Goal: Complete application form

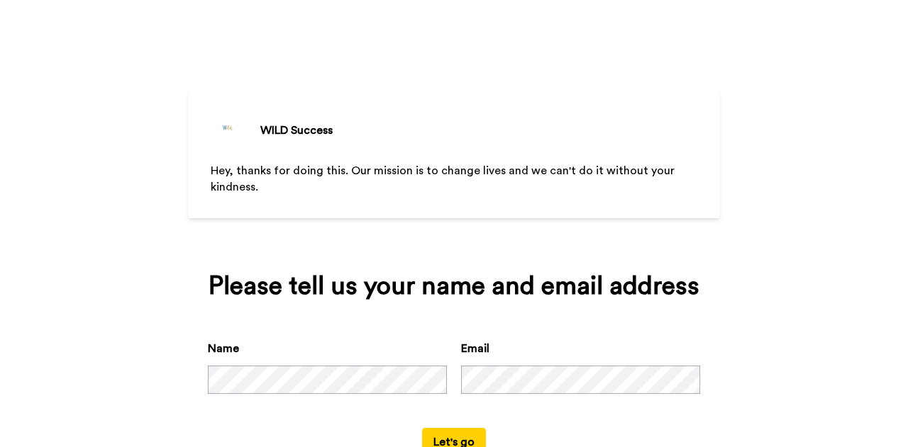
scroll to position [48, 0]
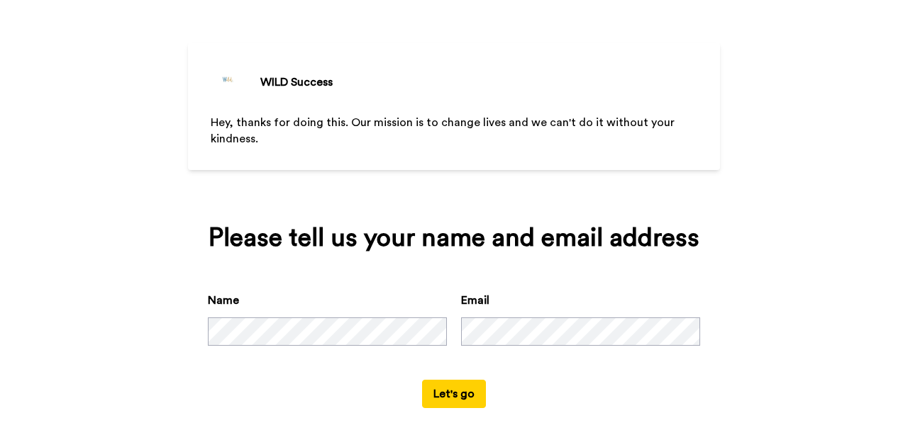
click at [445, 396] on button "Let's go" at bounding box center [454, 394] width 64 height 28
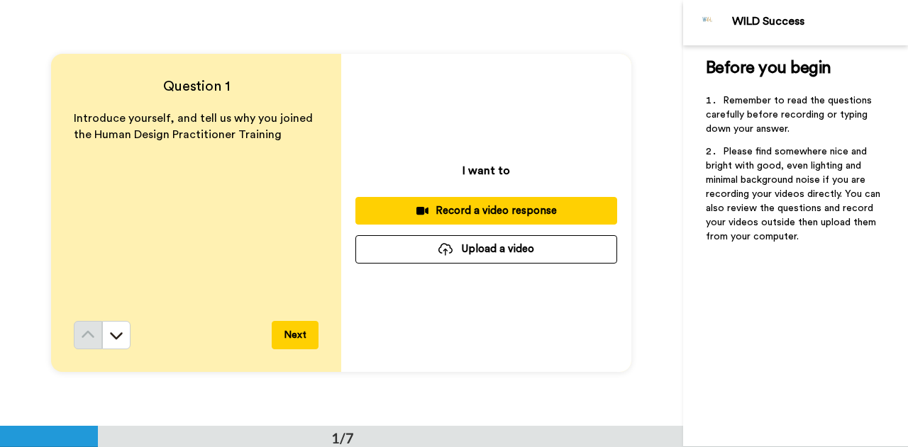
click at [491, 216] on div "Record a video response" at bounding box center [486, 210] width 239 height 15
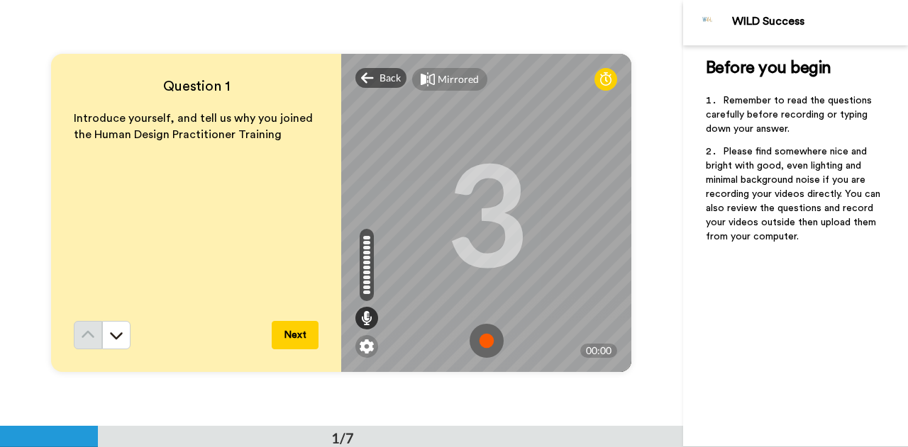
click at [479, 337] on img at bounding box center [486, 341] width 34 height 34
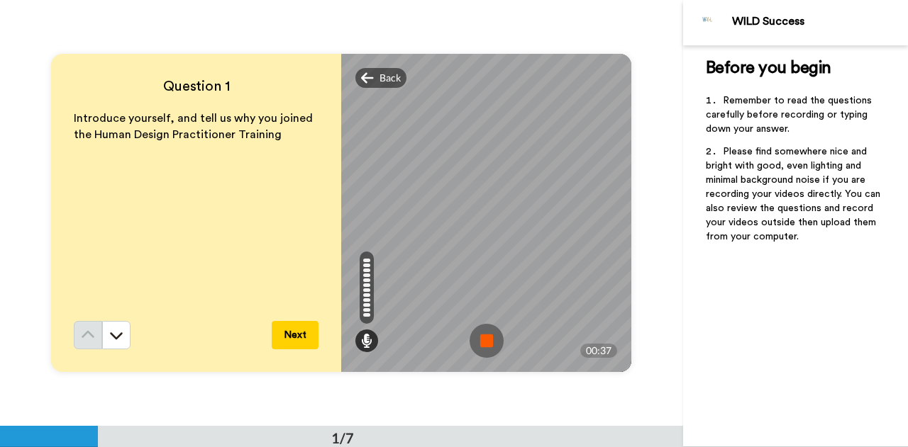
click at [484, 346] on img at bounding box center [486, 341] width 34 height 34
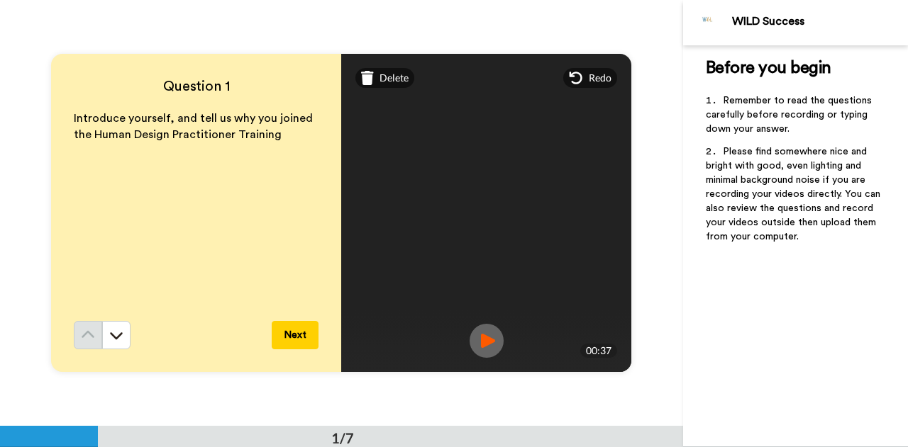
click at [289, 335] on button "Next" at bounding box center [295, 335] width 47 height 28
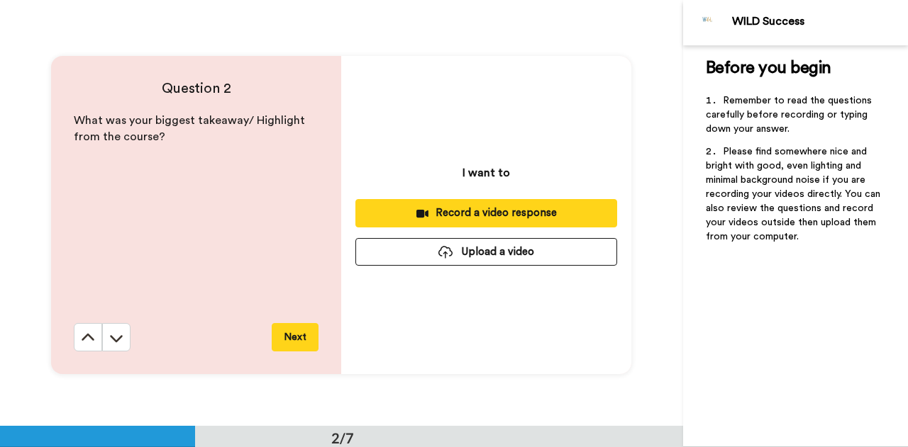
scroll to position [426, 0]
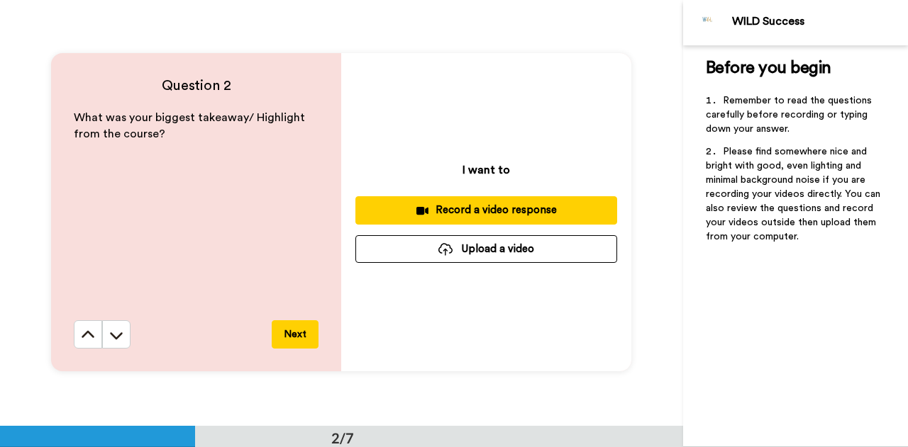
click at [478, 206] on div "Record a video response" at bounding box center [486, 210] width 239 height 15
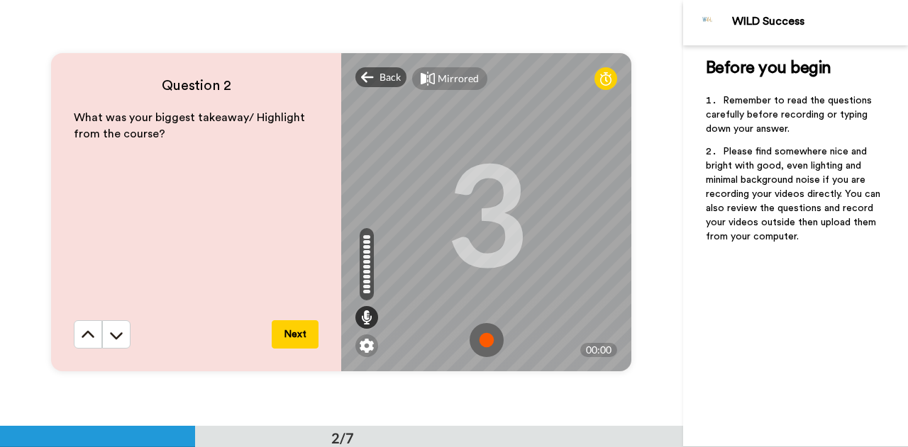
click at [477, 338] on img at bounding box center [486, 340] width 34 height 34
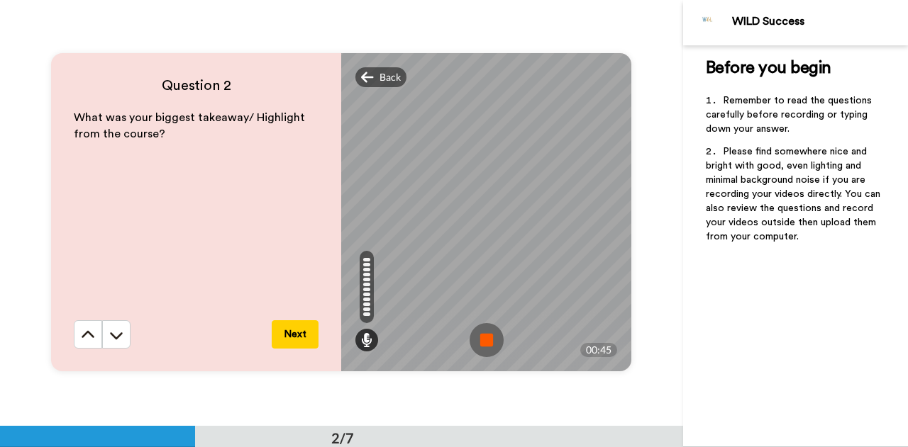
click at [491, 337] on img at bounding box center [486, 340] width 34 height 34
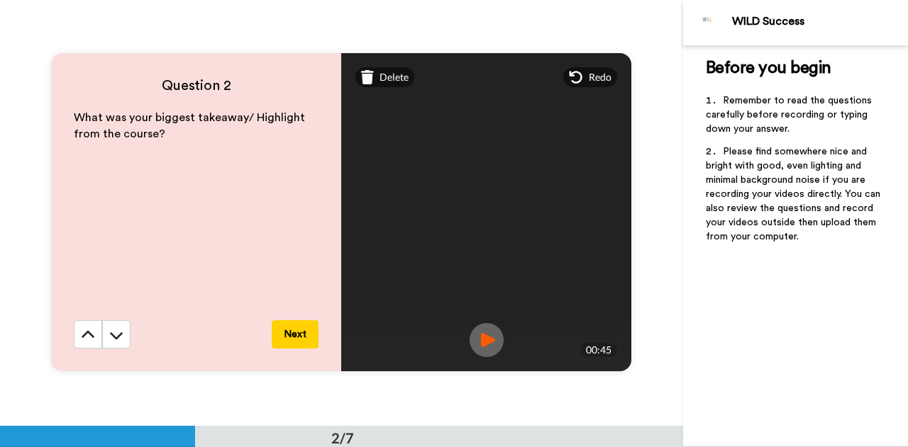
click at [299, 328] on button "Next" at bounding box center [295, 334] width 47 height 28
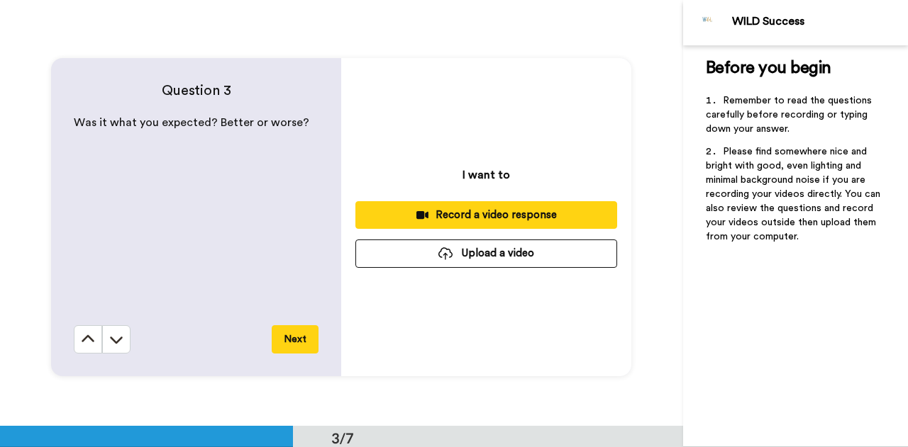
scroll to position [852, 0]
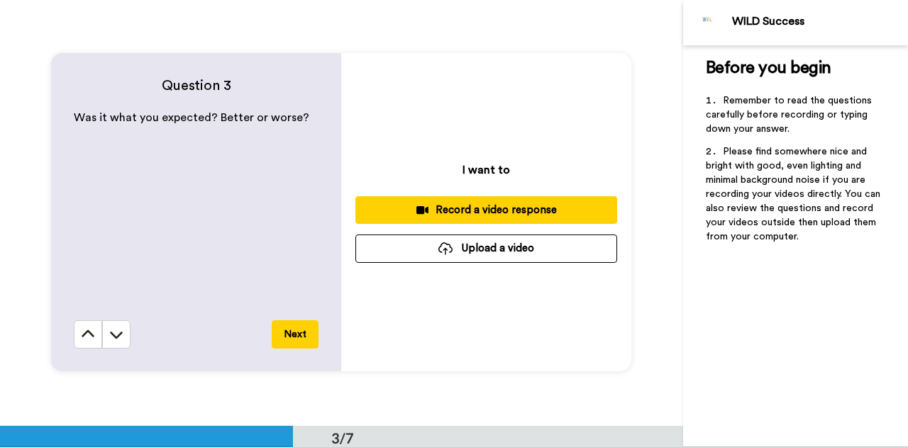
click at [503, 221] on button "Record a video response" at bounding box center [486, 210] width 262 height 28
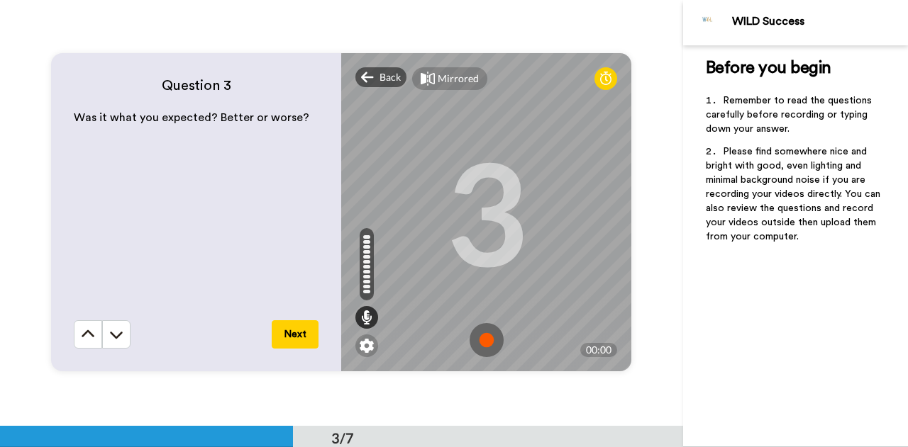
click at [483, 344] on img at bounding box center [486, 340] width 34 height 34
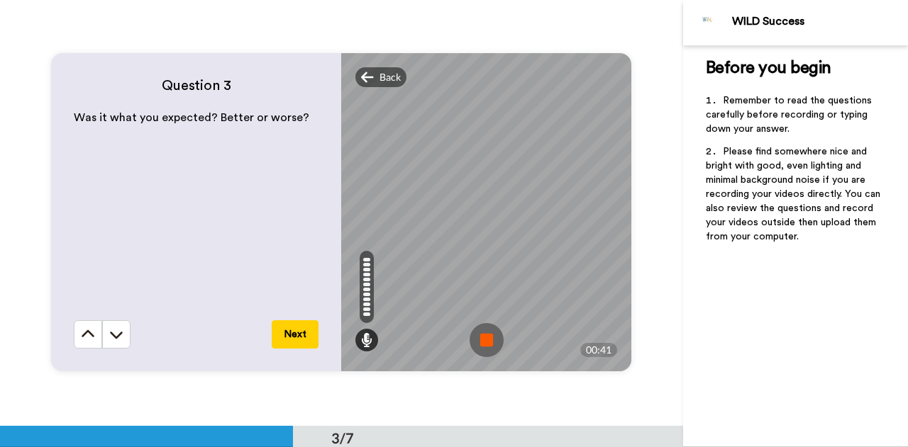
click at [475, 347] on img at bounding box center [486, 340] width 34 height 34
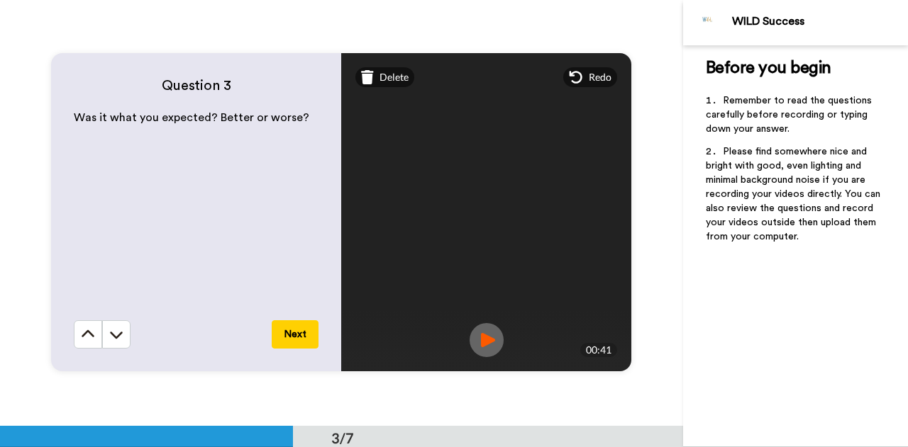
click at [279, 327] on button "Next" at bounding box center [295, 334] width 47 height 28
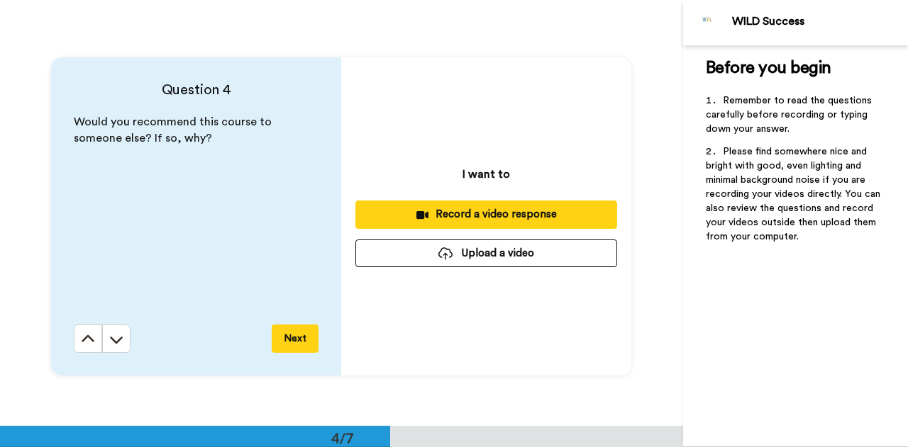
scroll to position [1278, 0]
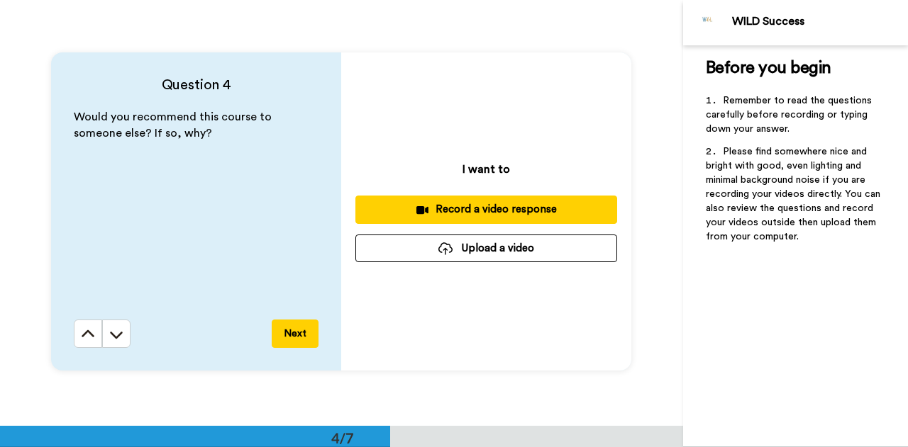
click at [481, 204] on div "Record a video response" at bounding box center [486, 209] width 239 height 15
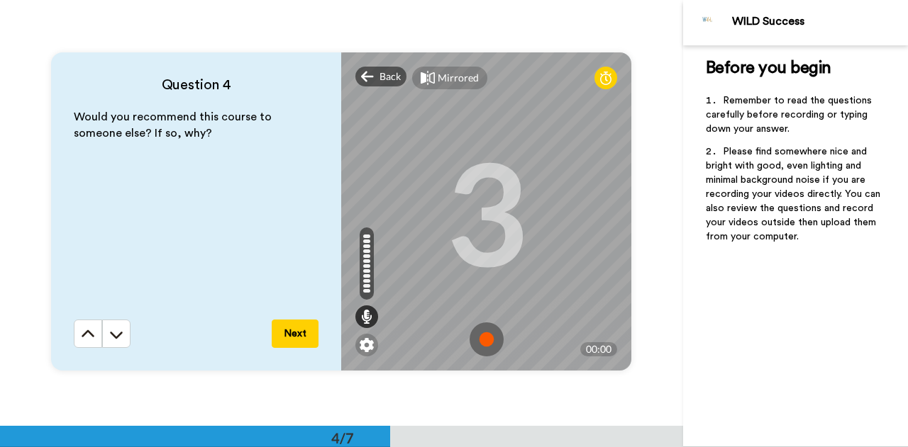
click at [486, 337] on img at bounding box center [486, 340] width 34 height 34
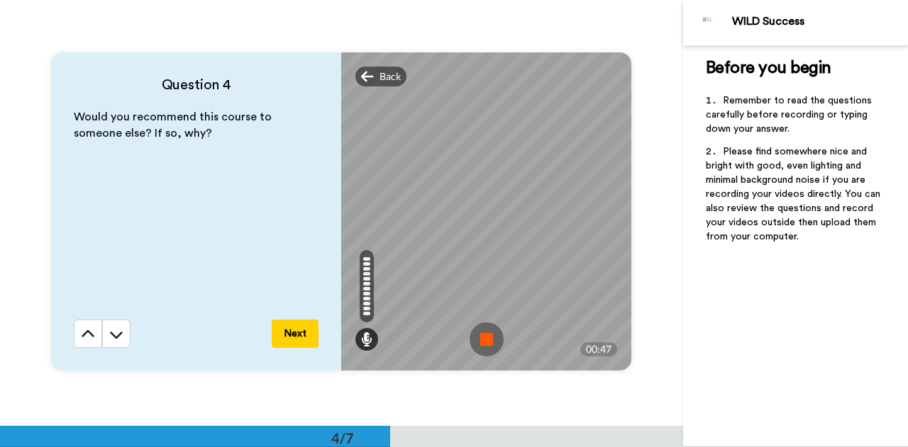
click at [481, 337] on img at bounding box center [486, 340] width 34 height 34
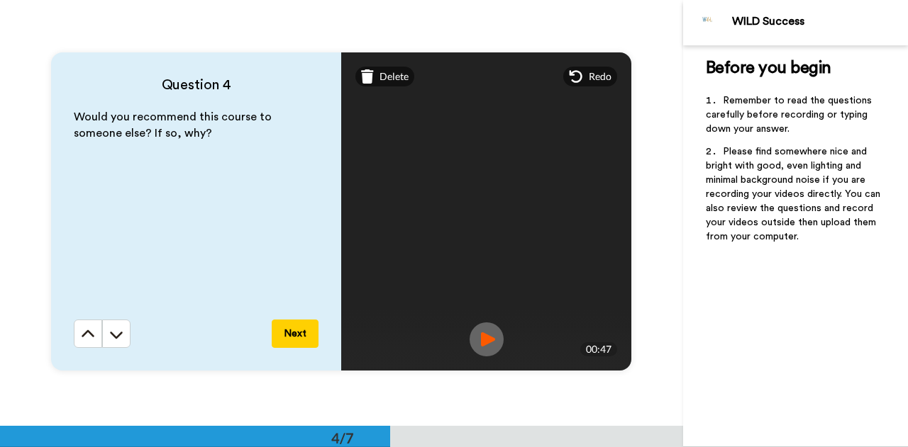
click at [304, 337] on button "Next" at bounding box center [295, 334] width 47 height 28
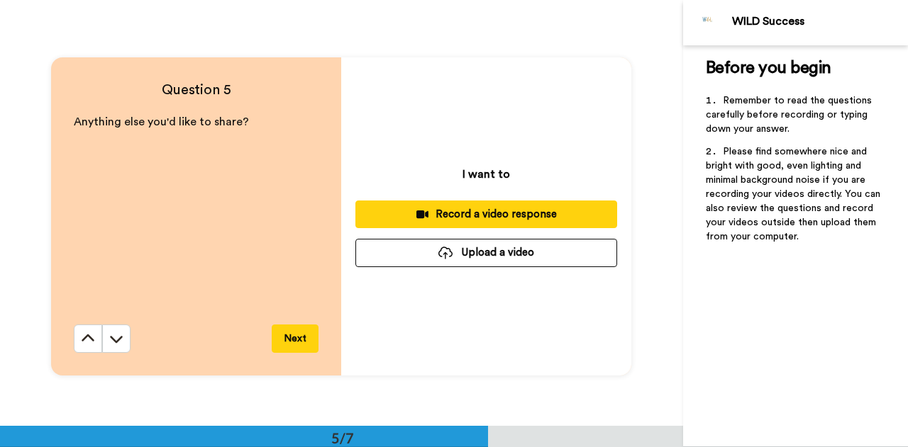
scroll to position [1704, 0]
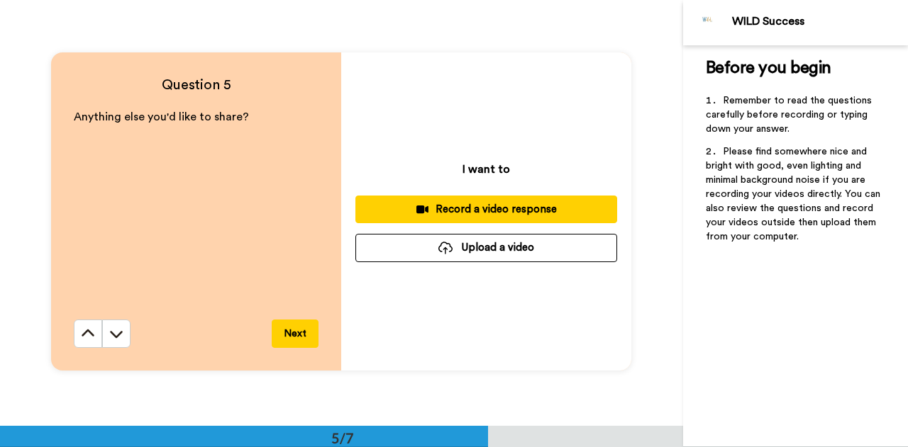
click at [493, 208] on div "Record a video response" at bounding box center [486, 209] width 239 height 15
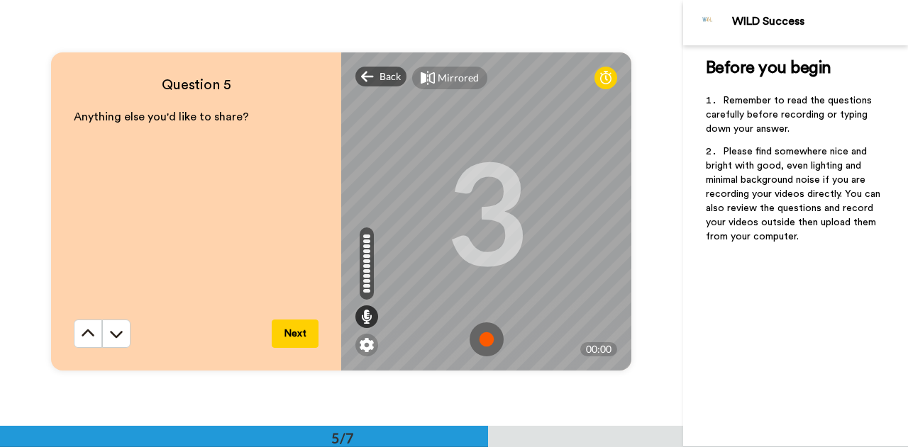
click at [481, 333] on img at bounding box center [486, 340] width 34 height 34
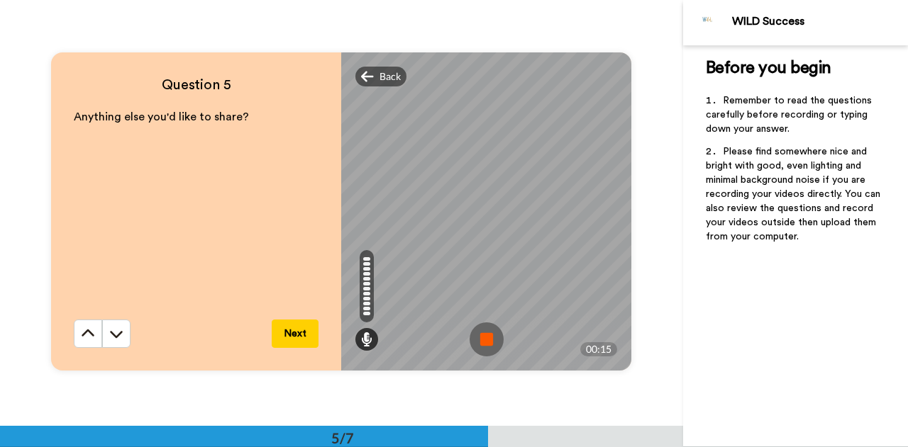
click at [479, 326] on img at bounding box center [486, 340] width 34 height 34
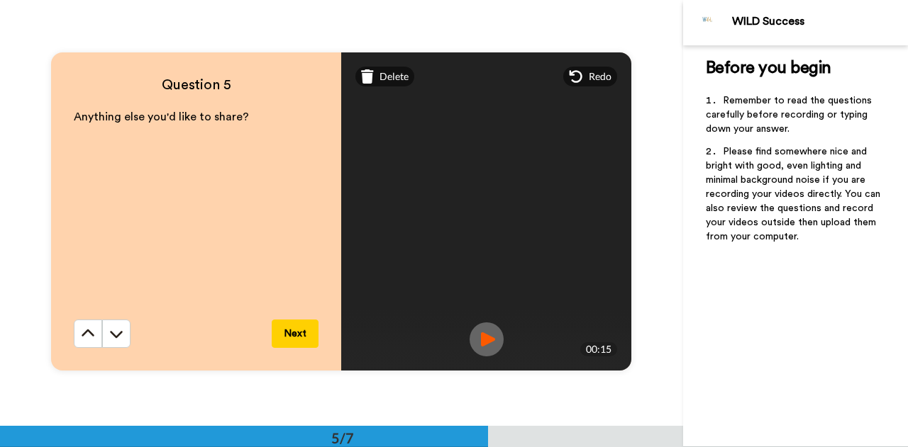
click at [292, 333] on button "Next" at bounding box center [295, 334] width 47 height 28
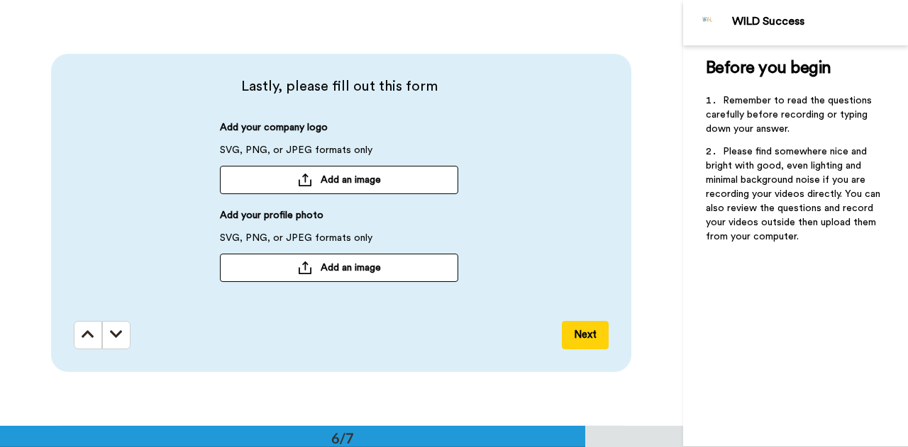
scroll to position [2131, 0]
click at [340, 182] on span "Add an image" at bounding box center [350, 179] width 60 height 14
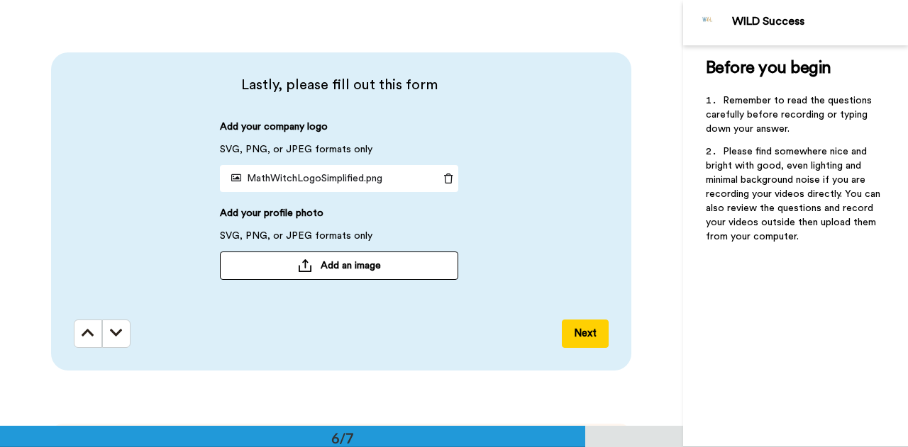
click at [326, 269] on span "Add an image" at bounding box center [350, 266] width 60 height 14
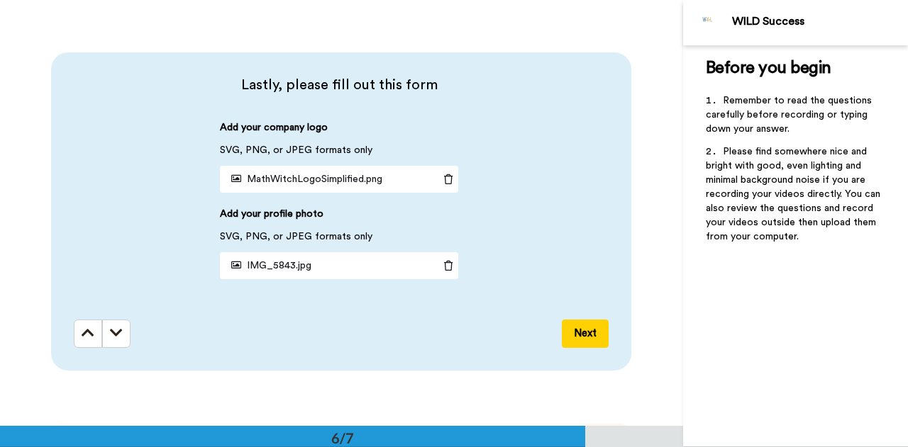
click at [584, 334] on button "Next" at bounding box center [585, 334] width 47 height 28
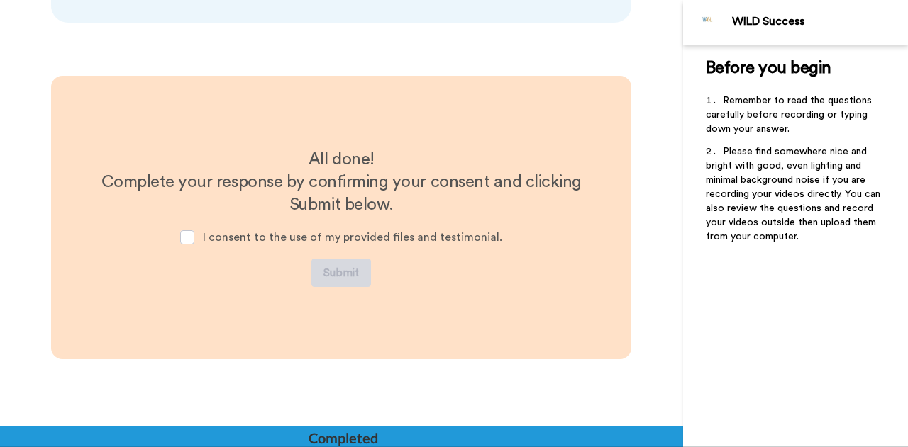
scroll to position [2485, 0]
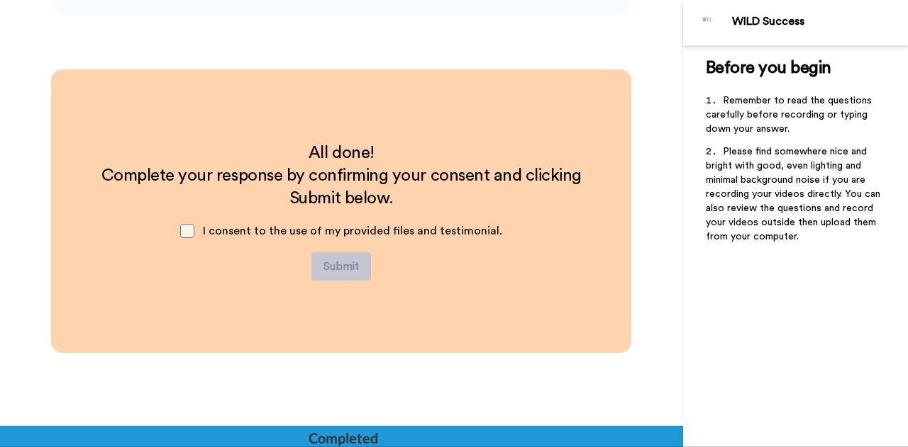
click at [191, 235] on span at bounding box center [187, 231] width 14 height 14
click at [345, 263] on button "Submit" at bounding box center [341, 266] width 60 height 28
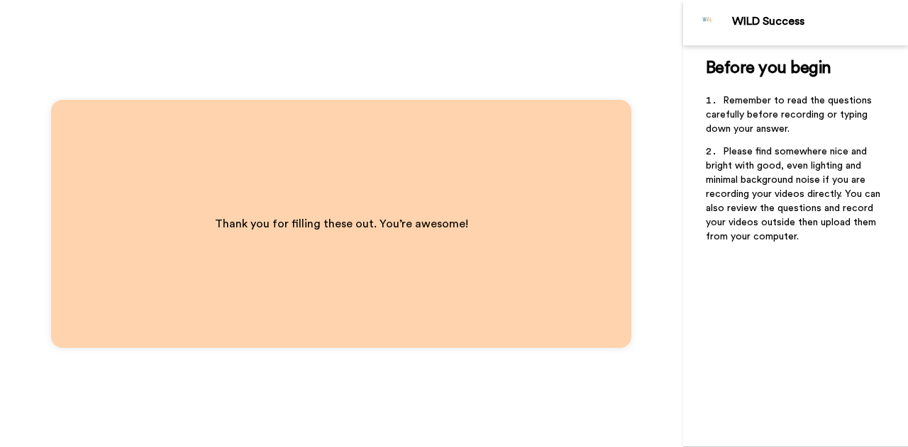
click at [495, 285] on div "Thank you for filling these out. You’re awesome!" at bounding box center [341, 224] width 580 height 248
click at [642, 201] on div "Thank you for filling these out. You’re awesome!" at bounding box center [341, 223] width 683 height 447
